Goal: Task Accomplishment & Management: Complete application form

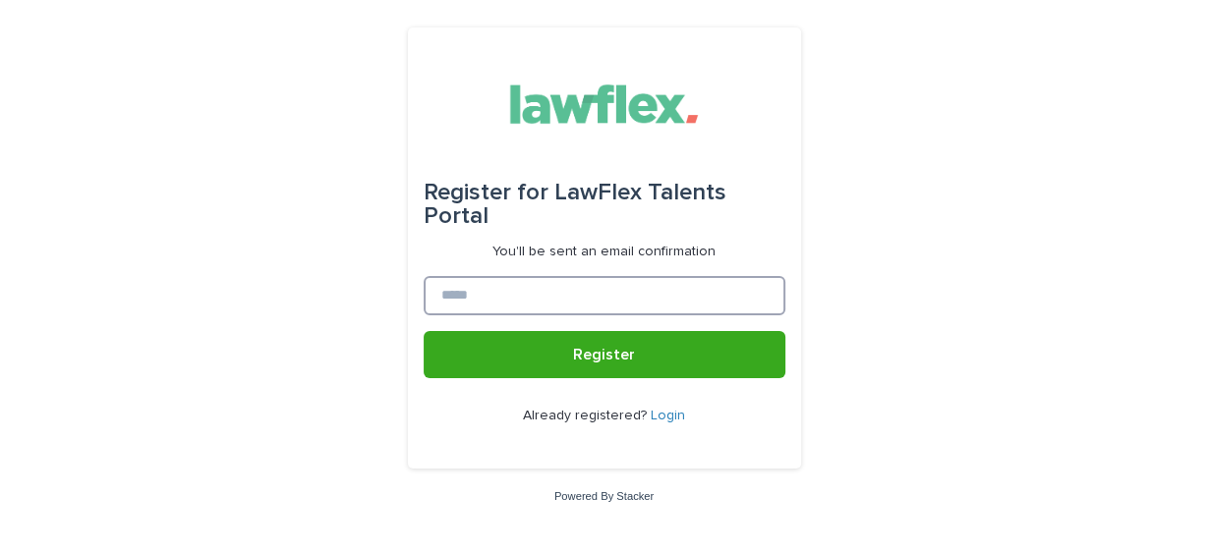
click at [640, 289] on input at bounding box center [605, 295] width 362 height 39
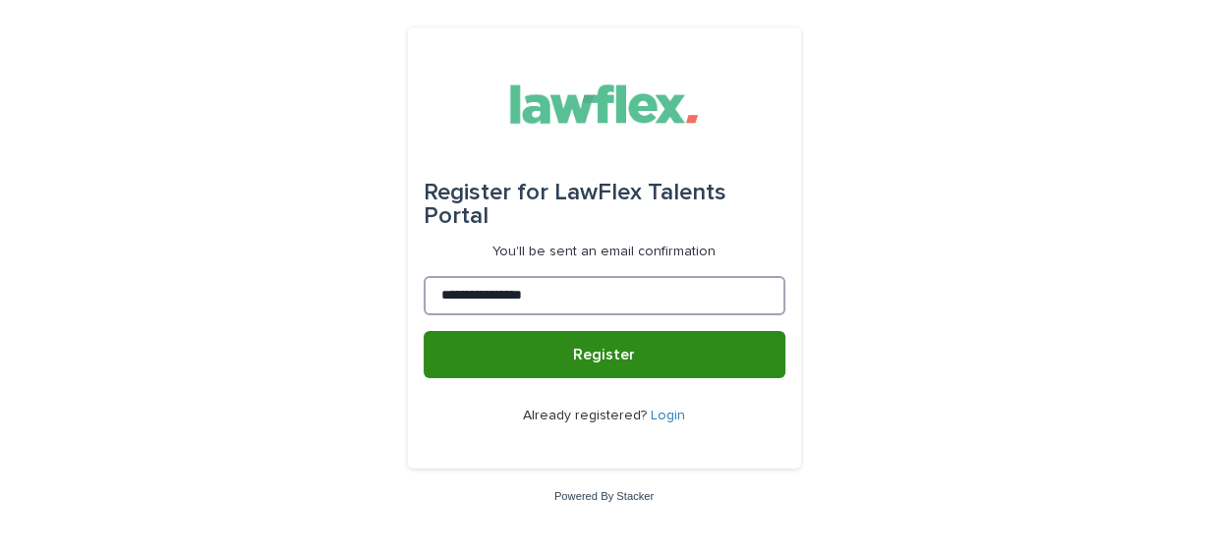
type input "**********"
click at [633, 352] on button "Register" at bounding box center [605, 354] width 362 height 47
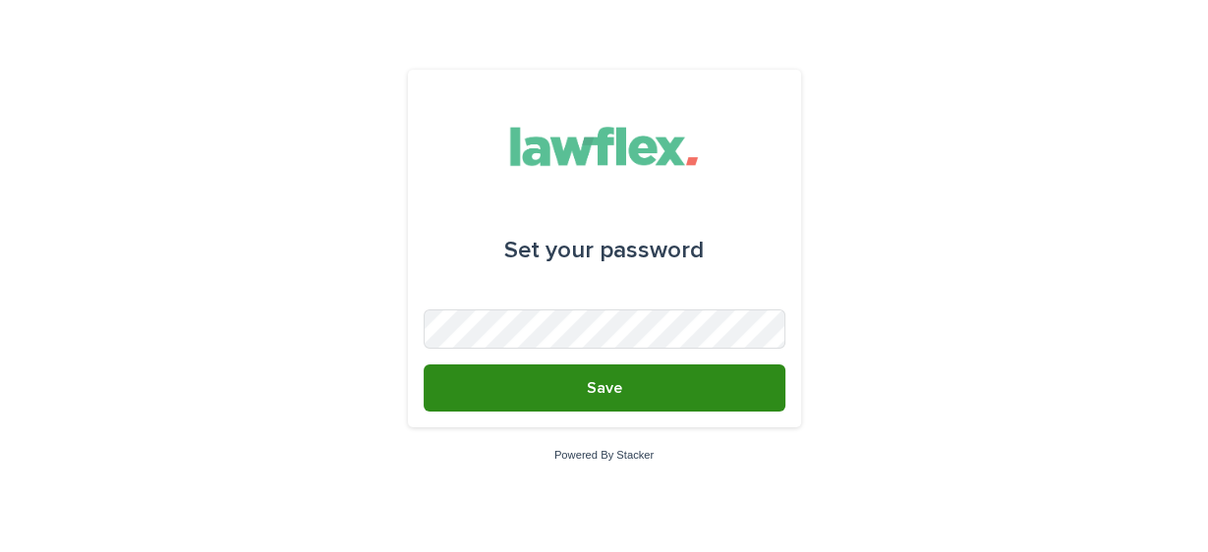
click at [585, 387] on button "Save" at bounding box center [605, 388] width 362 height 47
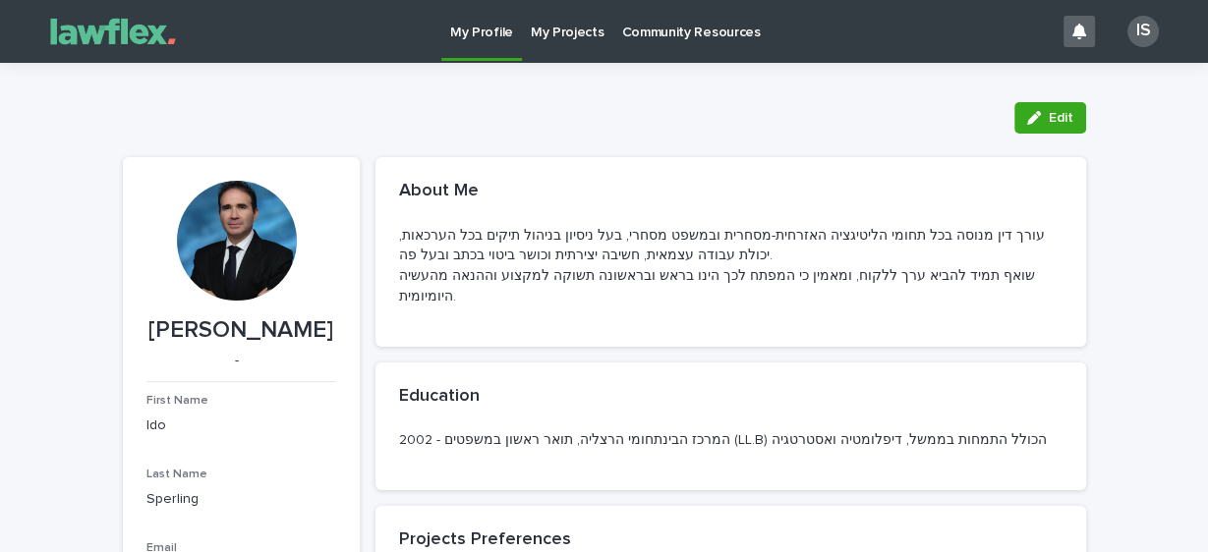
click at [574, 30] on p "My Projects" at bounding box center [568, 20] width 74 height 41
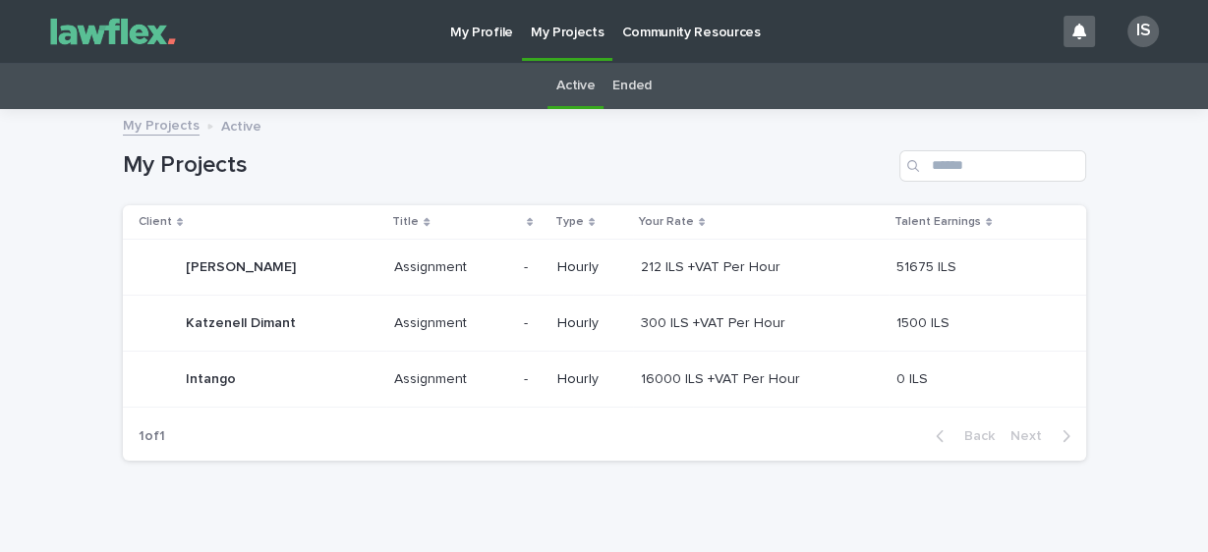
click at [529, 378] on p at bounding box center [533, 380] width 18 height 17
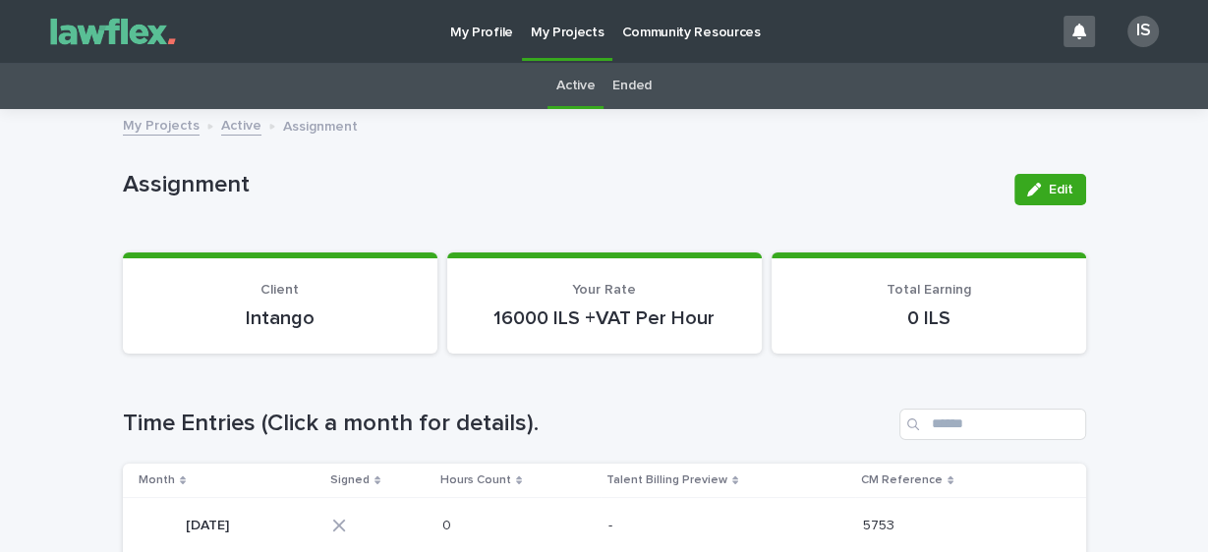
scroll to position [239, 0]
